Goal: Task Accomplishment & Management: Manage account settings

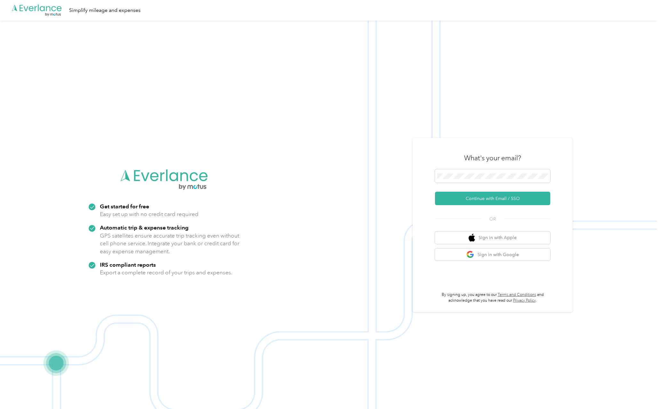
click at [112, 76] on img at bounding box center [328, 224] width 657 height 409
click at [435, 191] on button "Continue with Email / SSO" at bounding box center [492, 197] width 115 height 13
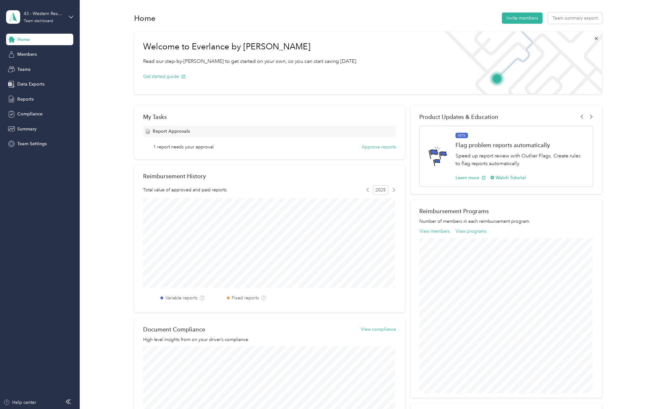
click at [335, 131] on div "Report Approvals" at bounding box center [269, 130] width 253 height 11
click at [378, 150] on div "My Tasks Report Approvals 1 report needs your approval Approve reports" at bounding box center [269, 132] width 271 height 54
click at [379, 146] on button "Approve reports" at bounding box center [379, 146] width 34 height 7
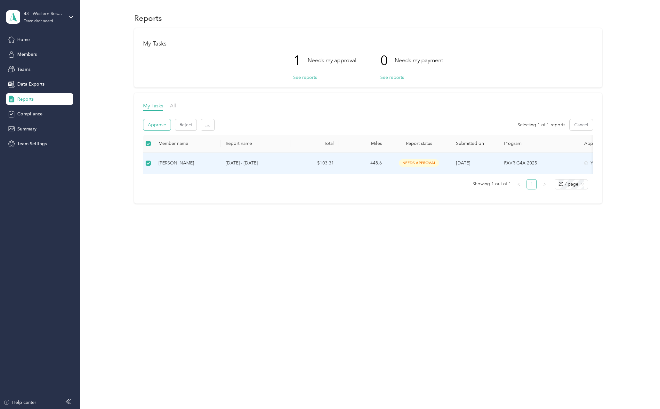
click at [160, 125] on button "Approve" at bounding box center [156, 124] width 27 height 11
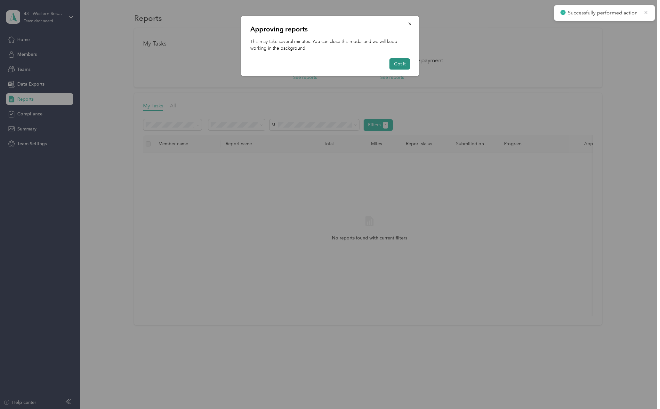
click at [400, 65] on button "Got it" at bounding box center [400, 63] width 20 height 11
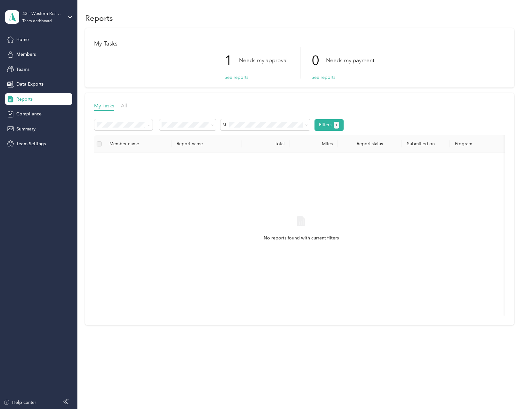
click at [395, 40] on h1 "My Tasks" at bounding box center [299, 43] width 411 height 7
click at [243, 79] on button "See reports" at bounding box center [237, 77] width 24 height 7
